Goal: Task Accomplishment & Management: Use online tool/utility

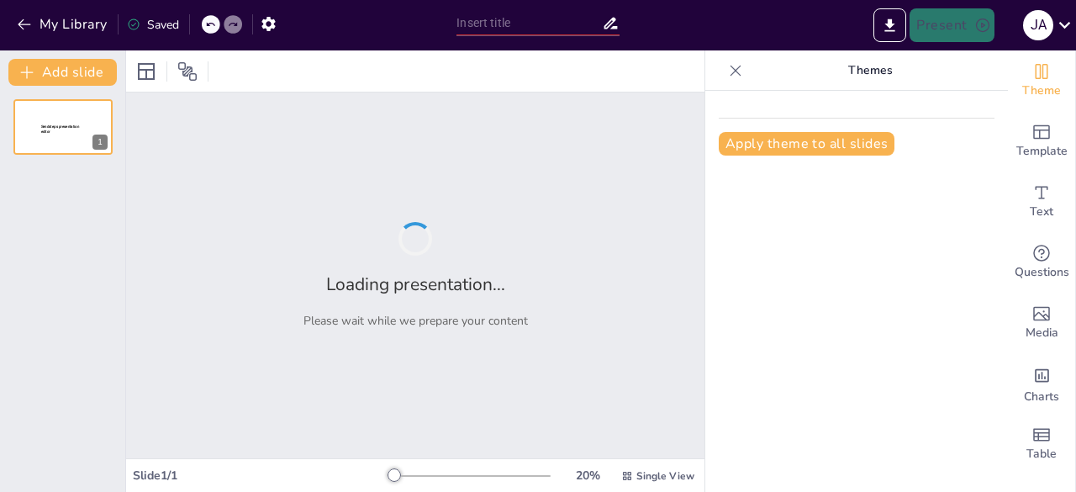
type input "Ciclo de un Proyecto: Etapas y sus Definiciones"
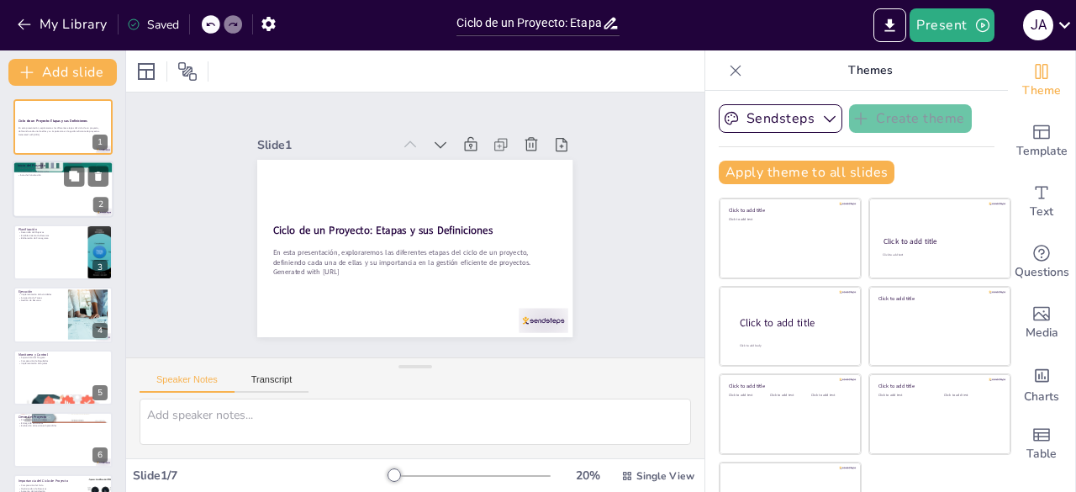
click at [59, 195] on div at bounding box center [63, 189] width 101 height 57
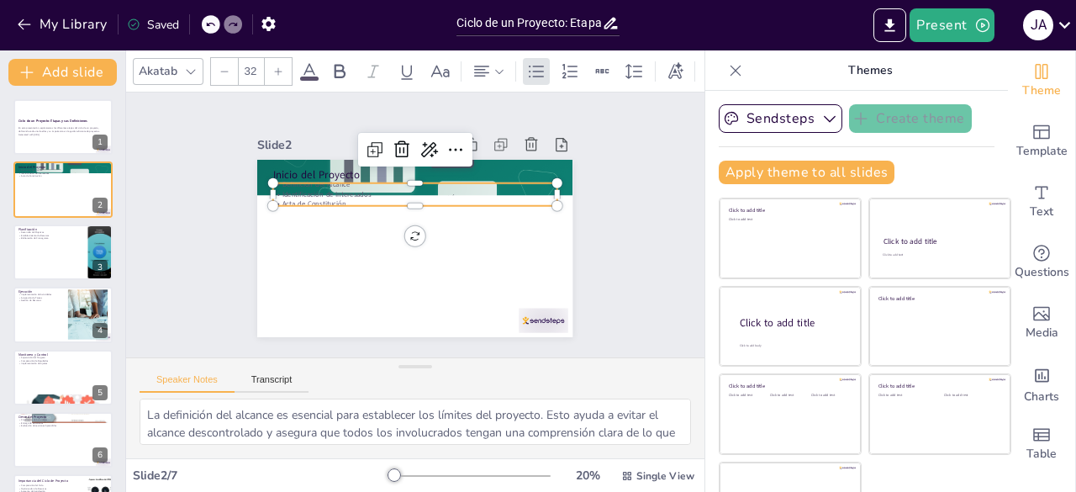
click at [297, 181] on p "Definición del Alcance" at bounding box center [415, 185] width 284 height 10
click at [69, 243] on icon at bounding box center [74, 239] width 12 height 12
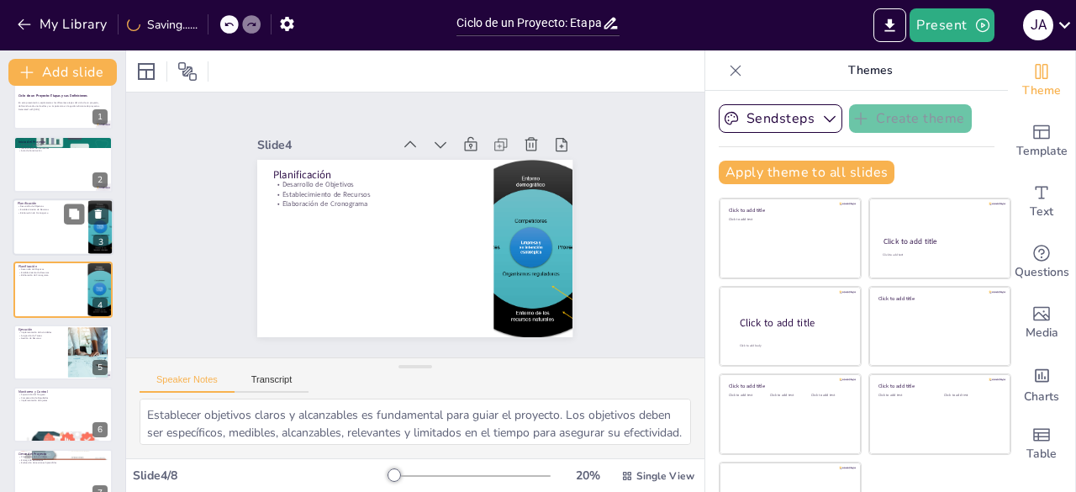
click at [55, 229] on div at bounding box center [63, 226] width 101 height 57
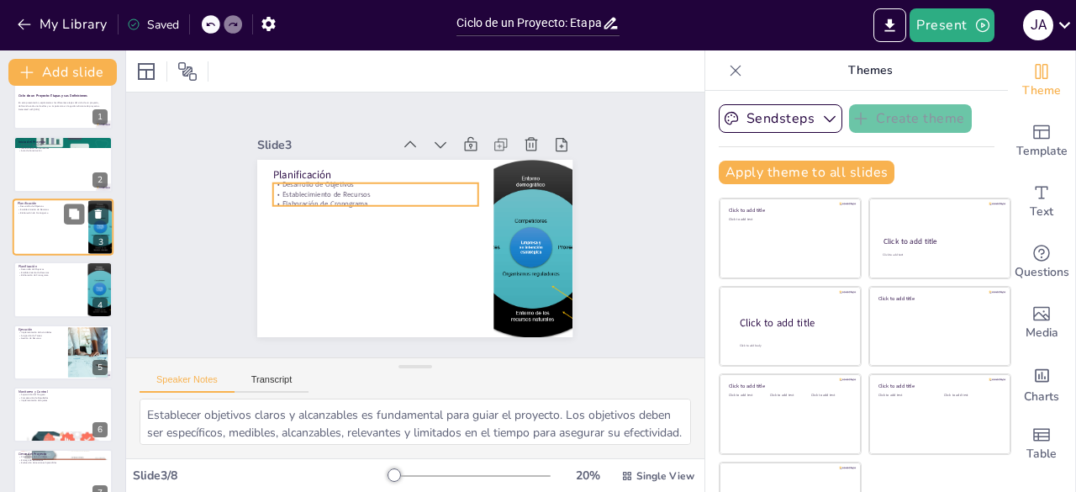
scroll to position [0, 0]
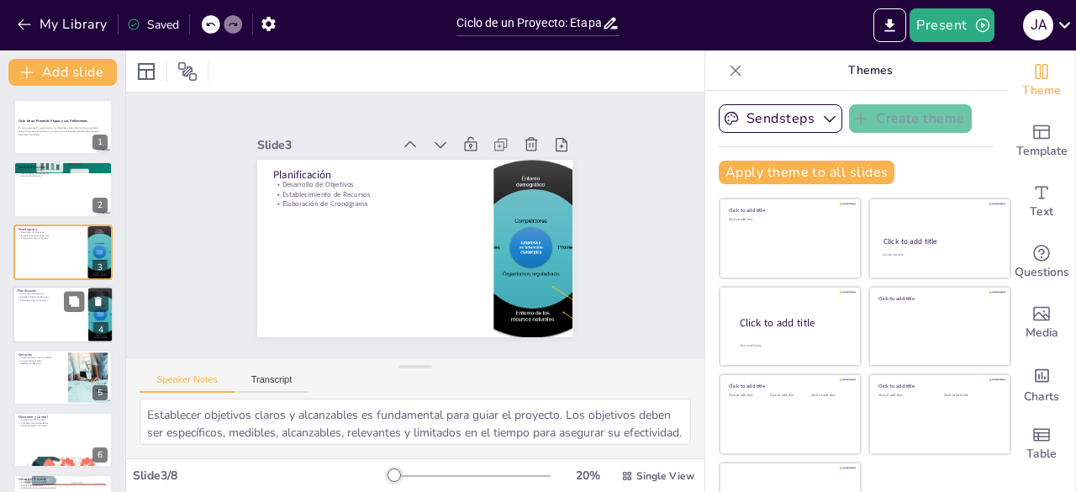
click at [49, 307] on div at bounding box center [63, 314] width 101 height 57
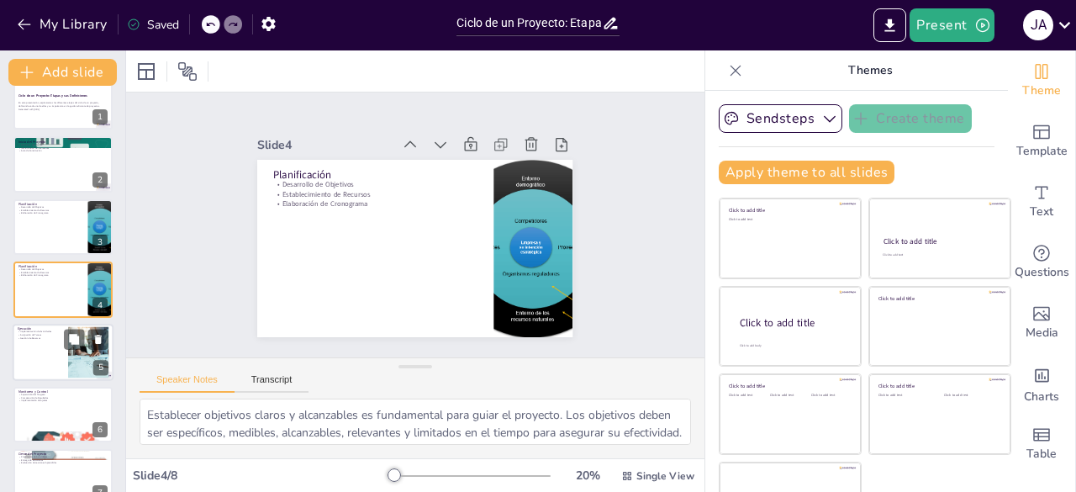
click at [40, 353] on div at bounding box center [63, 352] width 101 height 57
type textarea "La implementación efectiva de actividades es crucial para el avance del proyect…"
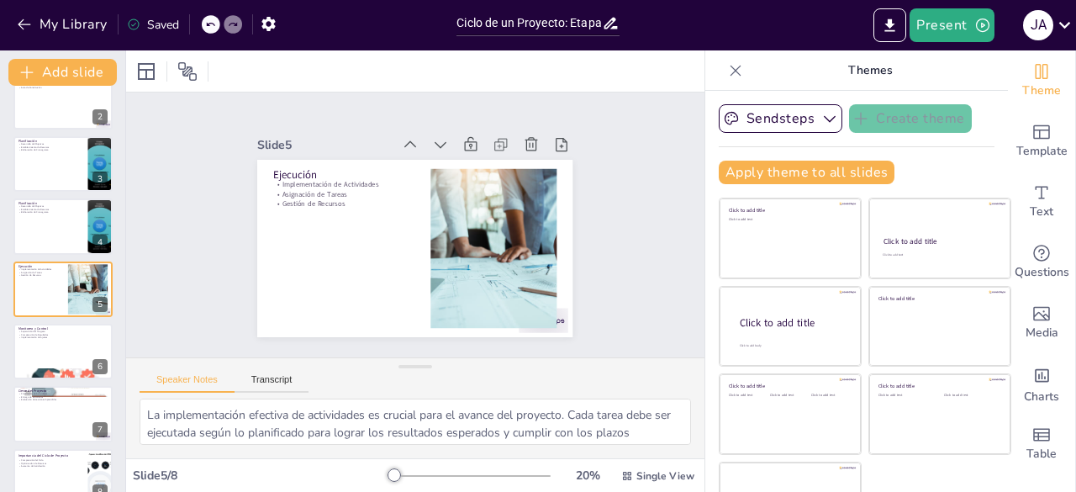
click at [47, 380] on div "Ciclo de un Proyecto: Etapas y sus Definiciones En esta presentación, explorare…" at bounding box center [62, 257] width 125 height 493
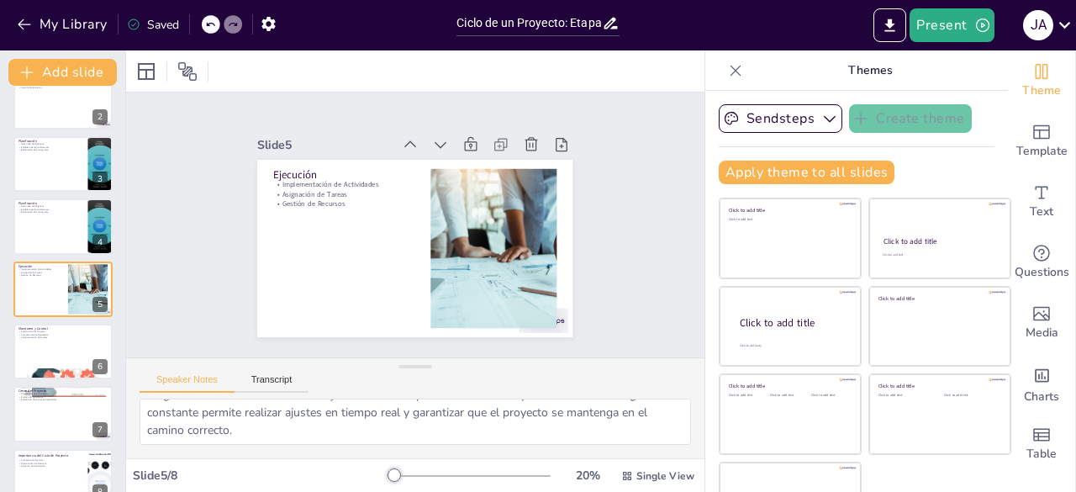
click at [387, 480] on div at bounding box center [393, 474] width 13 height 13
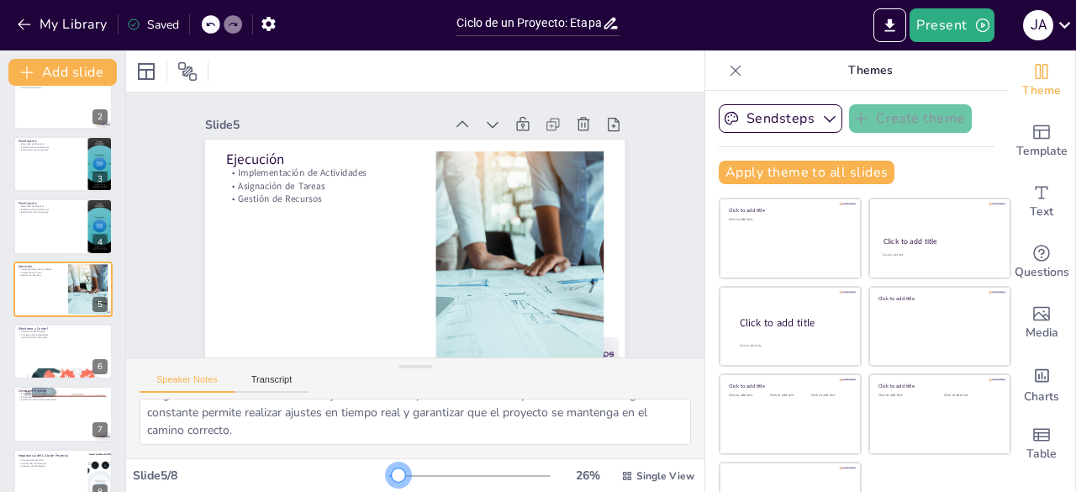
click at [392, 477] on div at bounding box center [398, 474] width 13 height 13
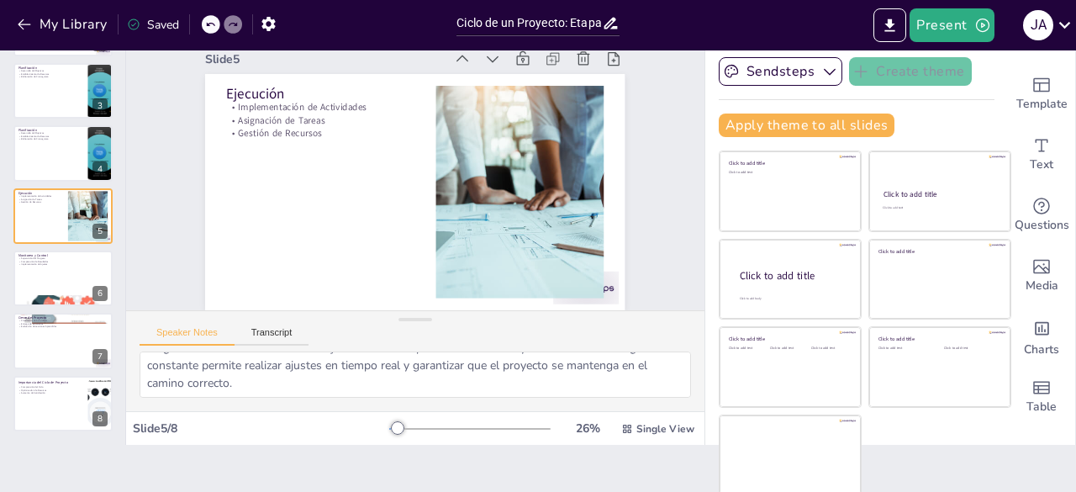
scroll to position [0, 0]
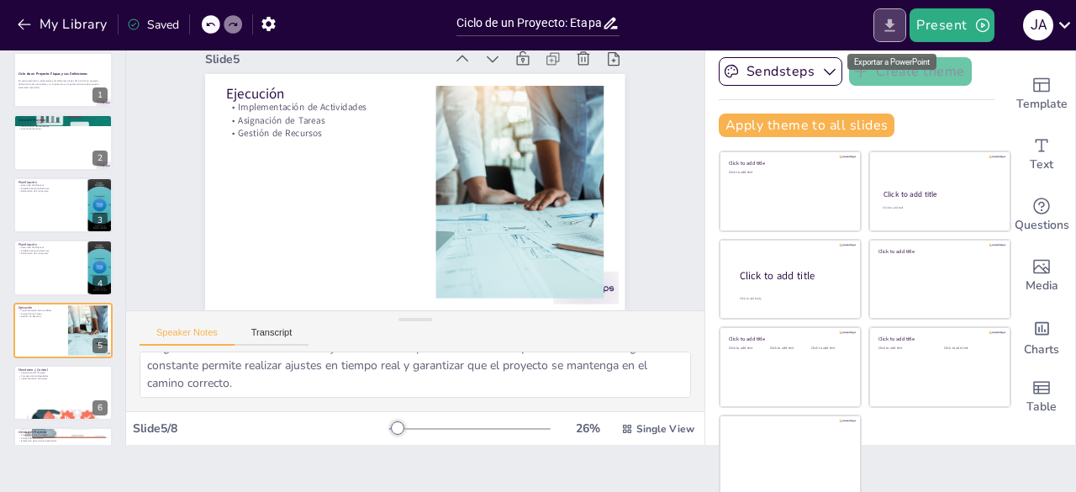
click at [889, 21] on icon "Export to PowerPoint" at bounding box center [890, 26] width 18 height 18
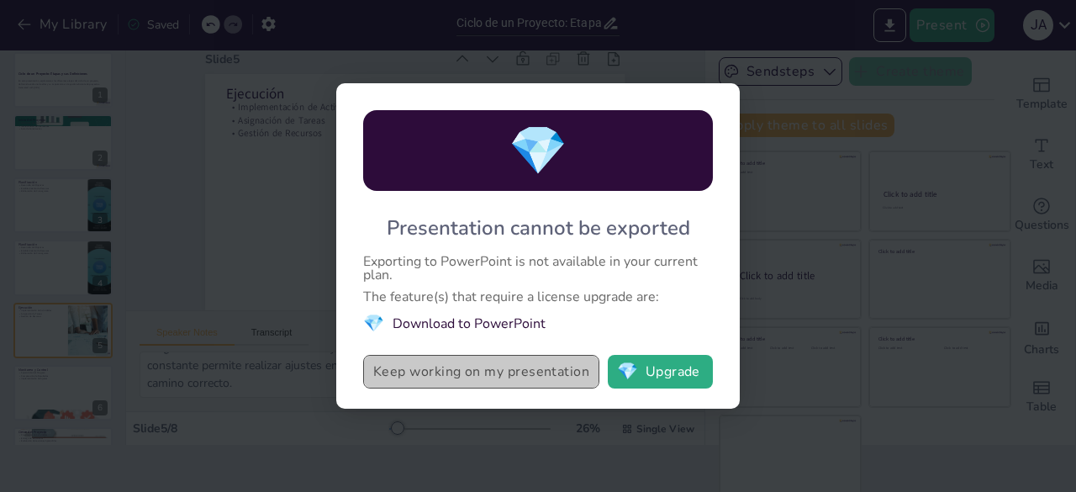
click at [529, 377] on button "Keep working on my presentation" at bounding box center [481, 372] width 236 height 34
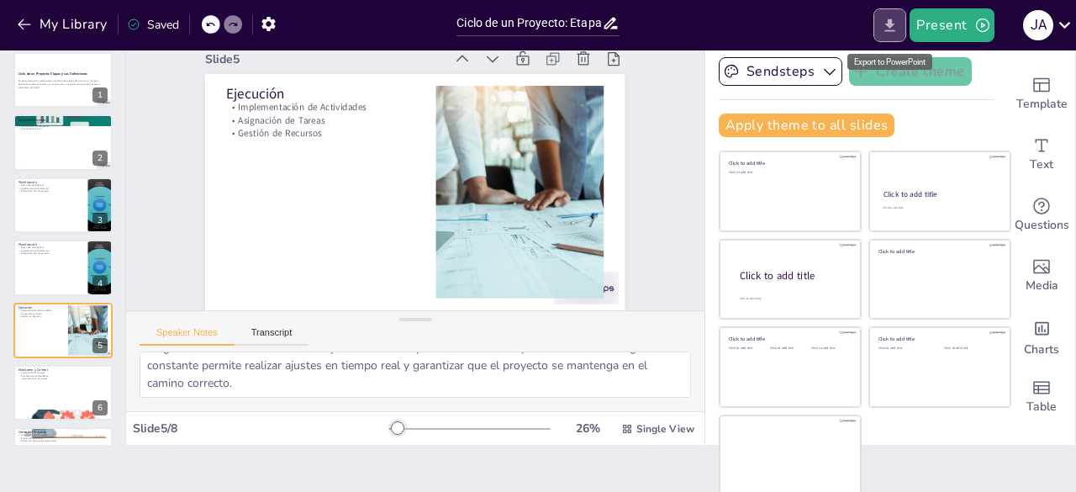
click at [898, 34] on button "Export to PowerPoint" at bounding box center [889, 25] width 33 height 34
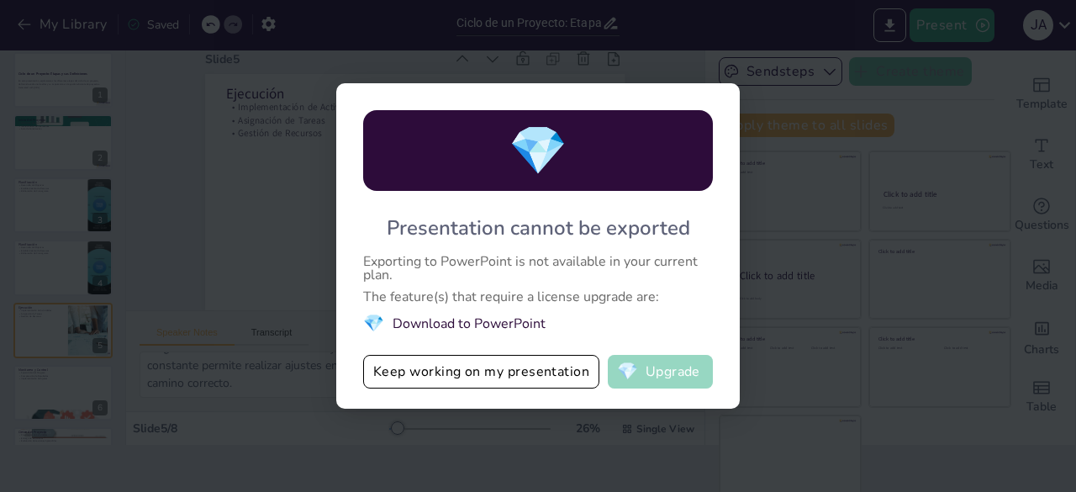
click at [656, 377] on button "💎 Upgrade" at bounding box center [660, 372] width 105 height 34
